Goal: Task Accomplishment & Management: Use online tool/utility

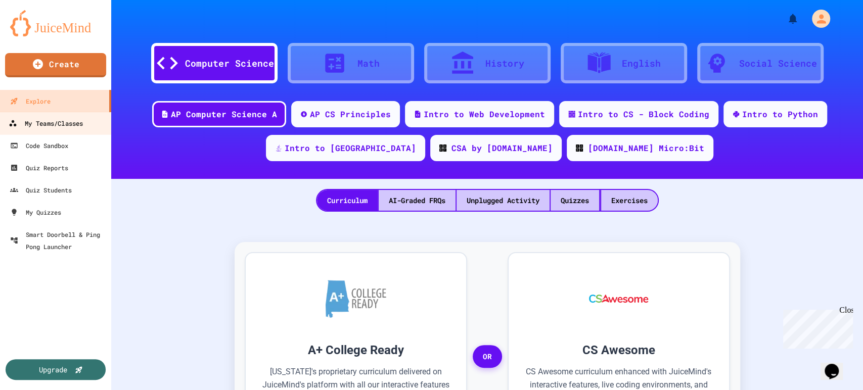
click at [71, 128] on div "My Teams/Classes" at bounding box center [46, 123] width 74 height 13
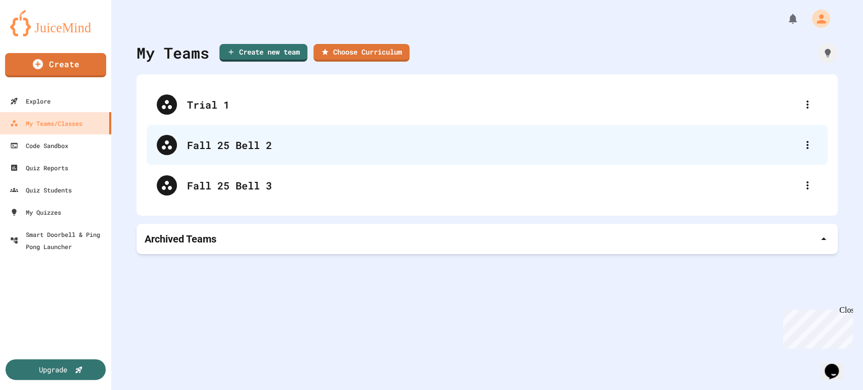
click at [276, 146] on div "Fall 25 Bell 2" at bounding box center [492, 144] width 610 height 15
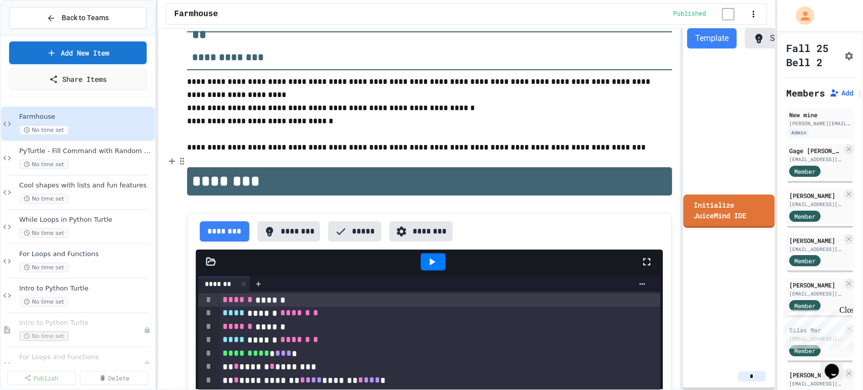
scroll to position [173, 0]
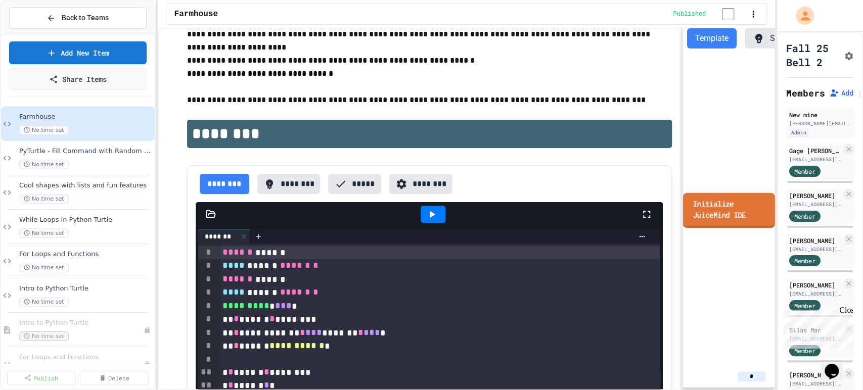
click at [724, 213] on link "Initialize JuiceMind IDE" at bounding box center [729, 210] width 92 height 35
drag, startPoint x: 334, startPoint y: 121, endPoint x: 388, endPoint y: 109, distance: 56.0
type input "**"
drag, startPoint x: 345, startPoint y: 191, endPoint x: 359, endPoint y: 189, distance: 14.2
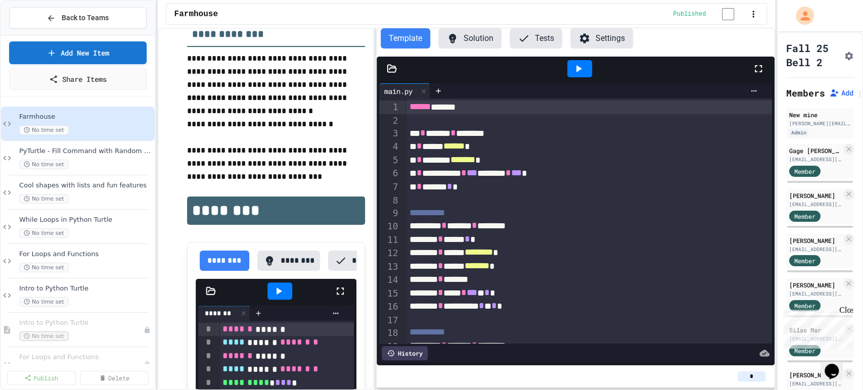
scroll to position [205, 0]
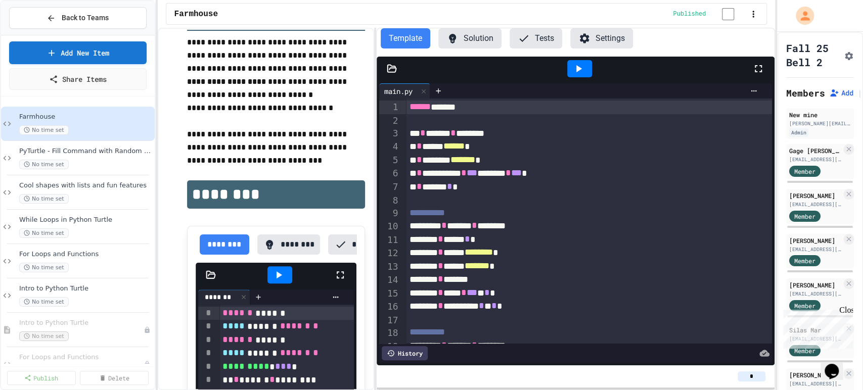
click at [375, 130] on div "**********" at bounding box center [467, 209] width 618 height 362
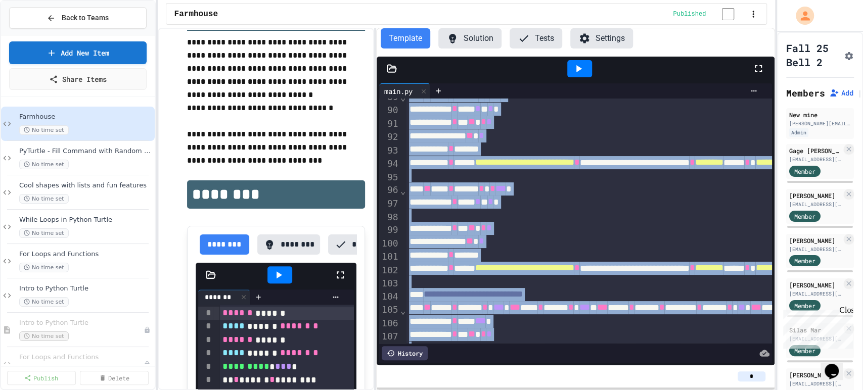
scroll to position [1235, 0]
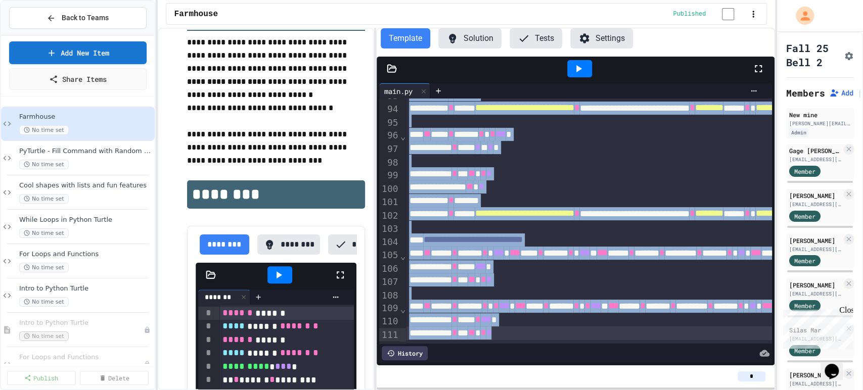
drag, startPoint x: 408, startPoint y: 107, endPoint x: 517, endPoint y: 376, distance: 290.6
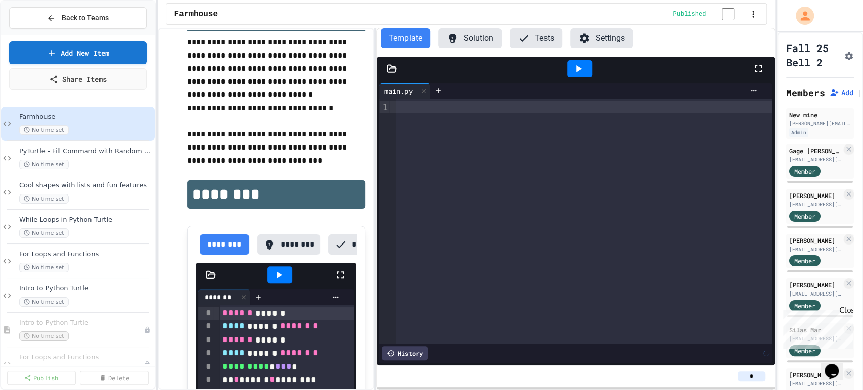
scroll to position [0, 0]
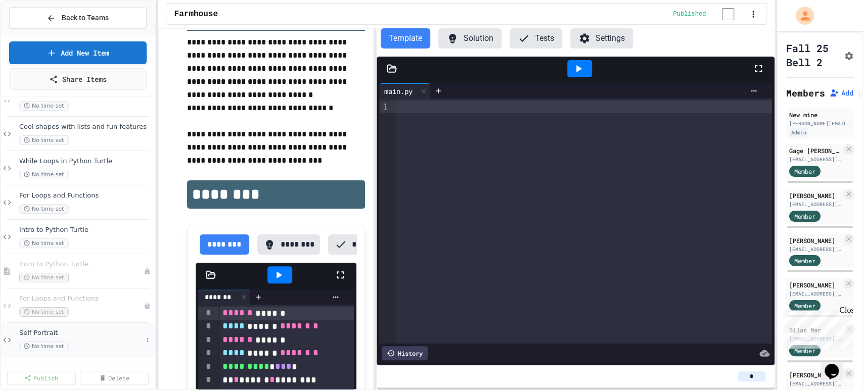
click at [83, 346] on div "No time set" at bounding box center [80, 347] width 123 height 10
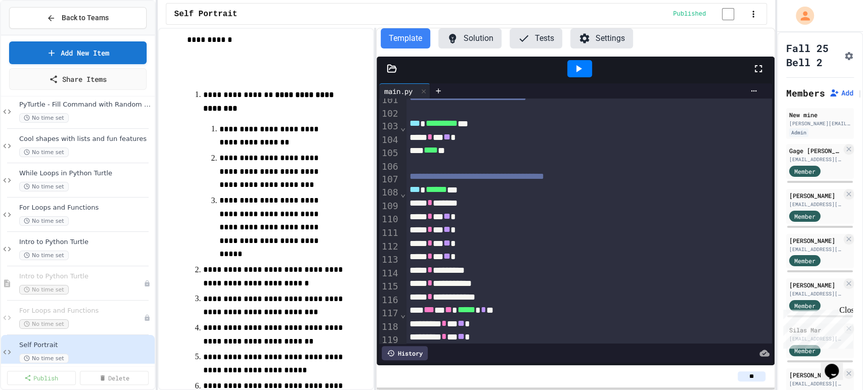
scroll to position [1497, 0]
